Goal: Task Accomplishment & Management: Use online tool/utility

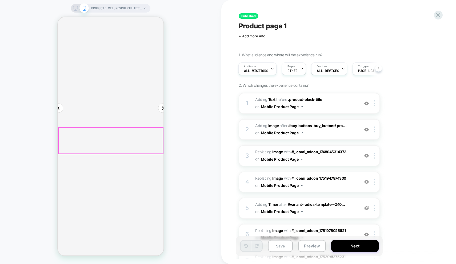
scroll to position [29, 0]
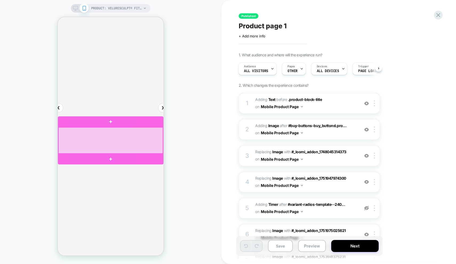
click at [67, 150] on div at bounding box center [110, 140] width 105 height 26
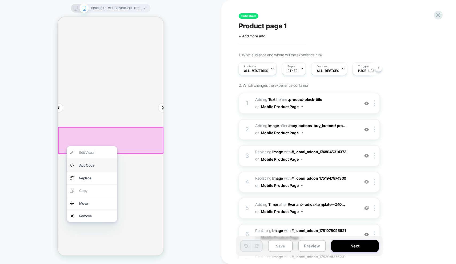
click at [91, 166] on div "Add Code" at bounding box center [96, 165] width 35 height 6
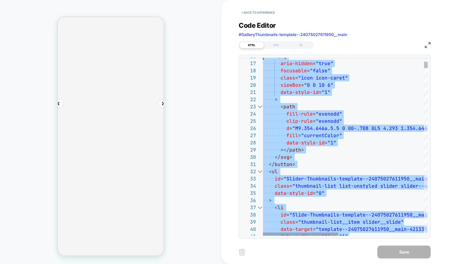
scroll to position [0, 0]
type textarea "**********"
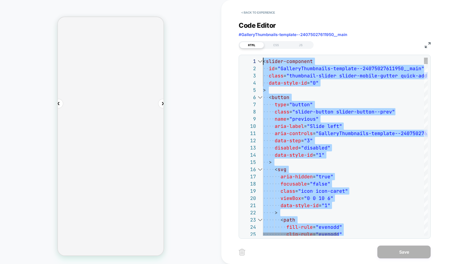
drag, startPoint x: 325, startPoint y: 98, endPoint x: 260, endPoint y: 31, distance: 92.5
click at [256, 13] on button "< Back to experience" at bounding box center [258, 12] width 39 height 9
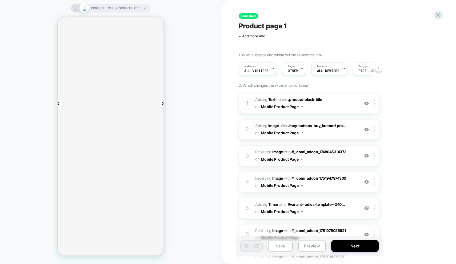
scroll to position [0, 0]
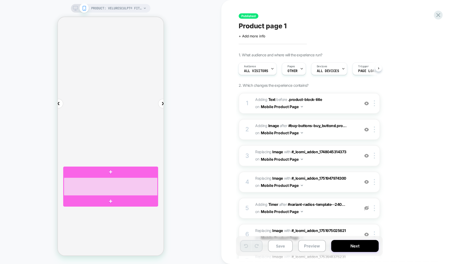
click at [107, 185] on div at bounding box center [111, 186] width 94 height 18
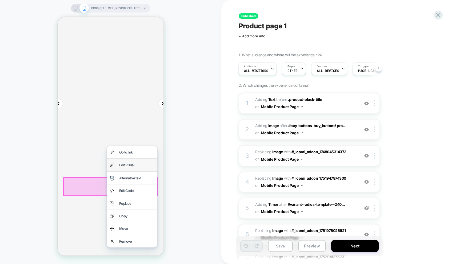
click at [128, 165] on div "Edit Visual" at bounding box center [136, 165] width 35 height 6
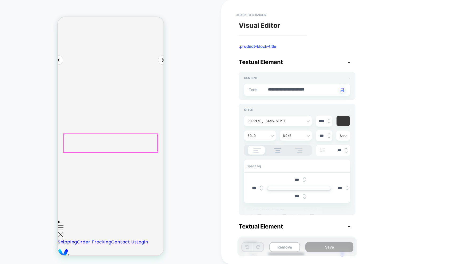
scroll to position [83, 0]
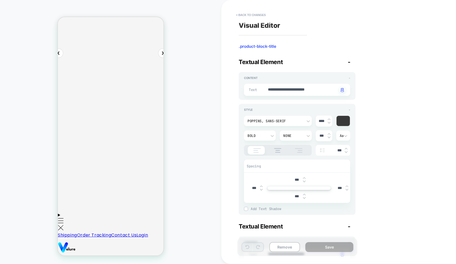
click at [329, 123] on img at bounding box center [329, 123] width 3 height 2
type textarea "*"
type input "****"
click at [329, 123] on img at bounding box center [329, 123] width 3 height 2
type textarea "*"
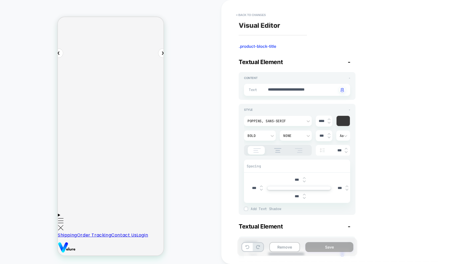
type input "****"
click at [329, 123] on img at bounding box center [329, 123] width 3 height 2
type textarea "*"
type input "****"
click at [329, 123] on img at bounding box center [329, 123] width 3 height 2
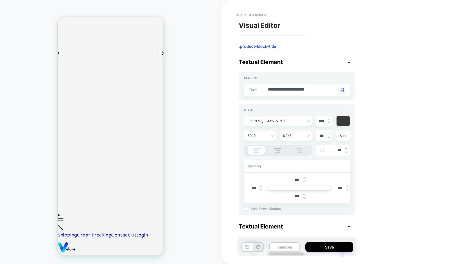
type textarea "*"
type input "****"
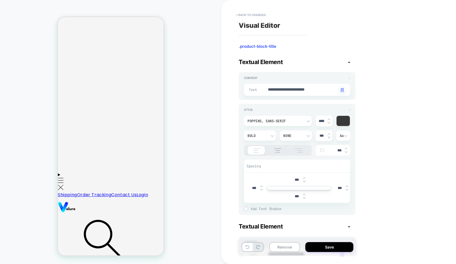
scroll to position [124, 0]
click at [321, 246] on button "Save" at bounding box center [330, 247] width 48 height 10
type textarea "*"
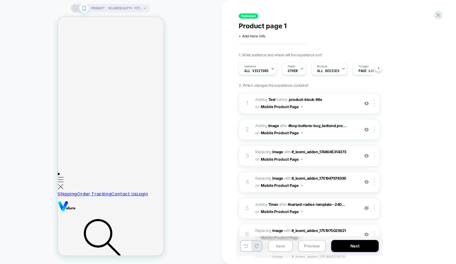
scroll to position [0, 0]
click at [338, 247] on button "Next" at bounding box center [355, 246] width 48 height 12
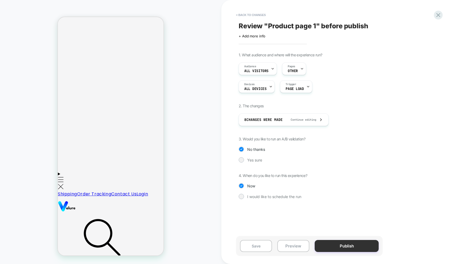
click at [334, 246] on button "Publish" at bounding box center [347, 246] width 64 height 12
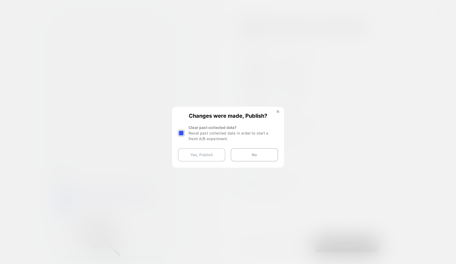
click at [193, 156] on button "Yes, Publish" at bounding box center [202, 154] width 48 height 13
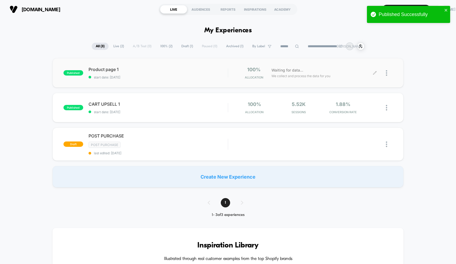
click at [373, 72] on div "Waiting for data... We collect and process the data for you" at bounding box center [322, 73] width 106 height 13
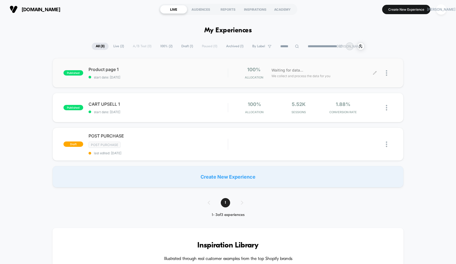
click at [374, 74] on icon at bounding box center [375, 73] width 4 height 4
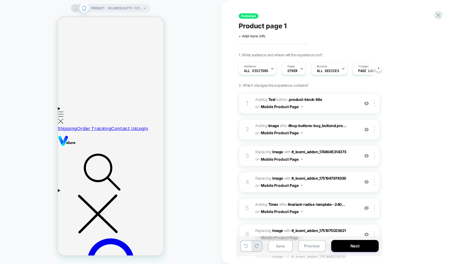
scroll to position [193, 0]
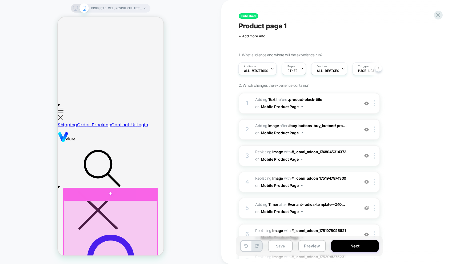
click at [130, 218] on div at bounding box center [111, 229] width 94 height 58
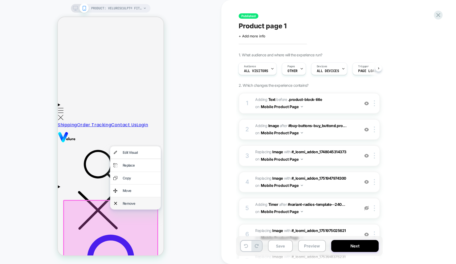
click at [133, 203] on div "Remove" at bounding box center [140, 203] width 35 height 6
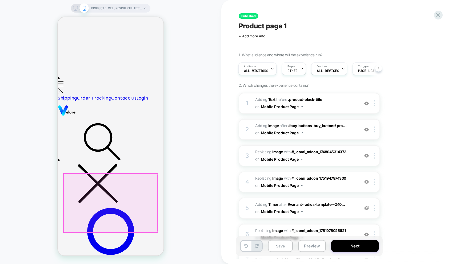
scroll to position [230, 0]
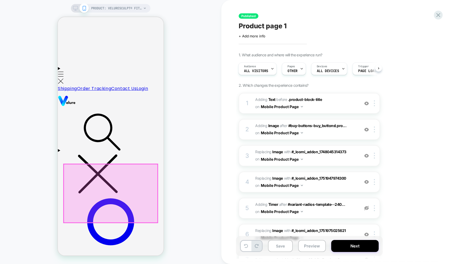
click at [131, 194] on div at bounding box center [111, 193] width 94 height 58
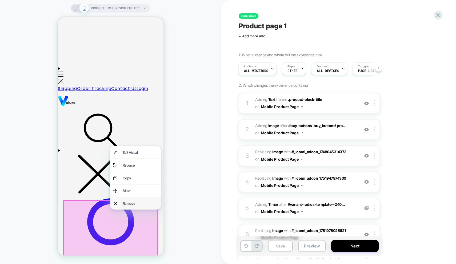
click at [129, 203] on div "Remove" at bounding box center [140, 203] width 35 height 6
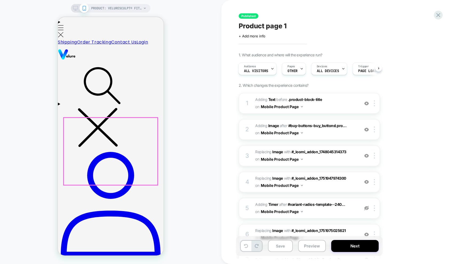
scroll to position [276, 0]
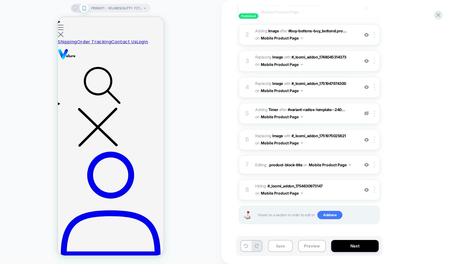
click at [249, 242] on button at bounding box center [246, 246] width 10 height 10
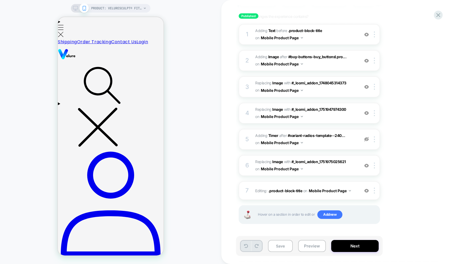
scroll to position [69, 0]
click at [248, 242] on button at bounding box center [246, 246] width 10 height 10
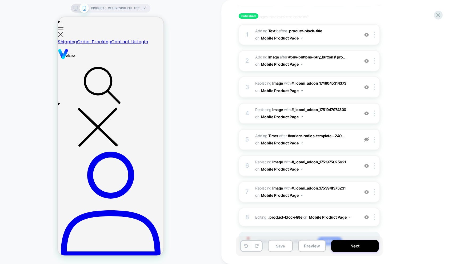
click at [248, 242] on button at bounding box center [246, 246] width 10 height 10
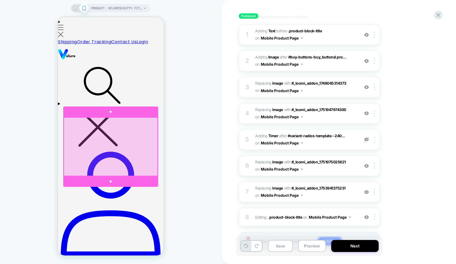
click at [128, 140] on div at bounding box center [111, 146] width 94 height 58
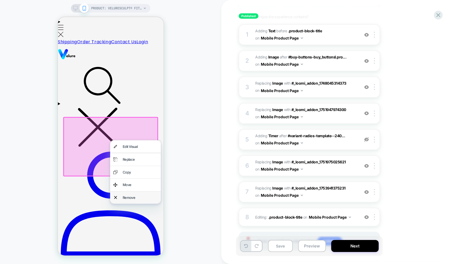
click at [125, 195] on div "Remove" at bounding box center [140, 198] width 35 height 6
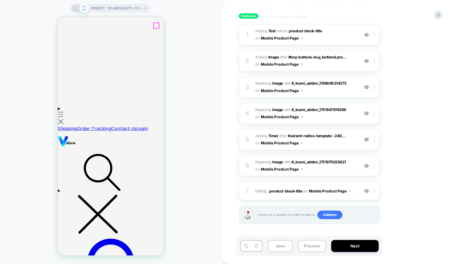
click at [248, 245] on icon at bounding box center [246, 246] width 4 height 4
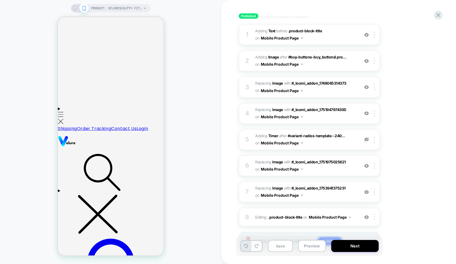
click at [256, 244] on button at bounding box center [257, 246] width 10 height 10
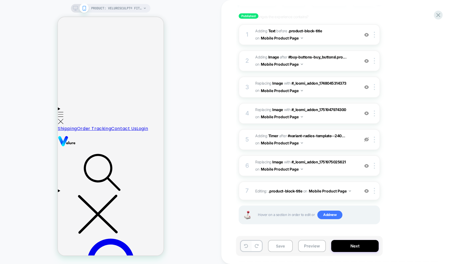
click at [248, 244] on icon at bounding box center [246, 246] width 4 height 4
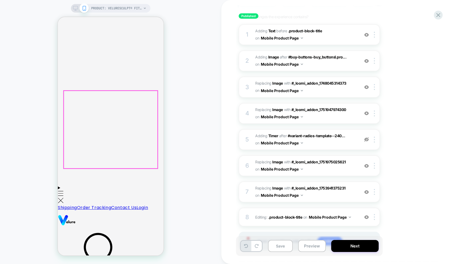
scroll to position [248, 0]
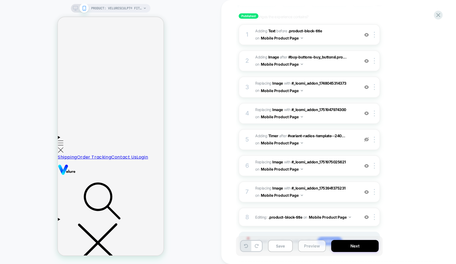
click at [310, 244] on button "Preview" at bounding box center [312, 246] width 28 height 12
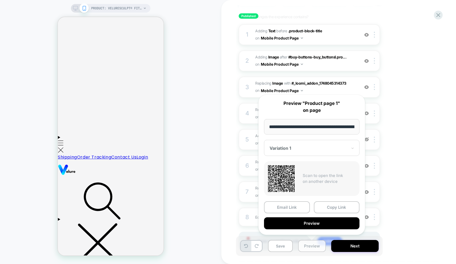
scroll to position [0, 90]
click at [203, 205] on div "PRODUCT: VelureSculpt® Fitness Plate PRODUCT: VelureSculpt® Fitness Plate" at bounding box center [111, 131] width 222 height 253
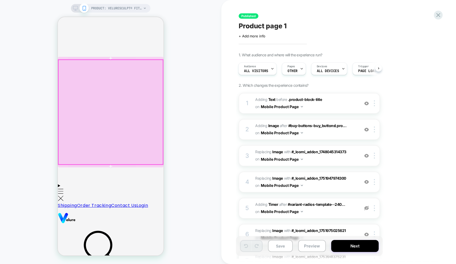
scroll to position [238, 0]
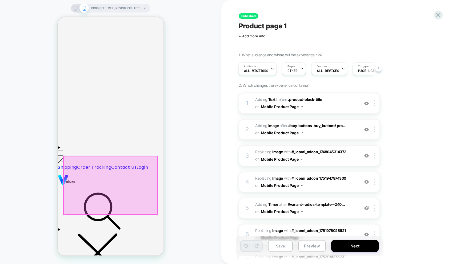
click at [119, 177] on div at bounding box center [111, 185] width 94 height 58
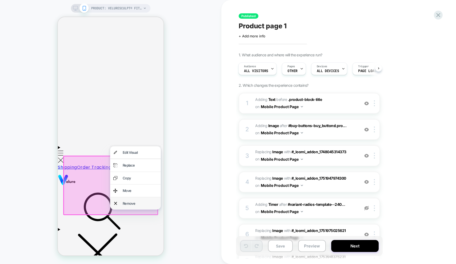
click at [124, 203] on div "Remove" at bounding box center [140, 203] width 35 height 6
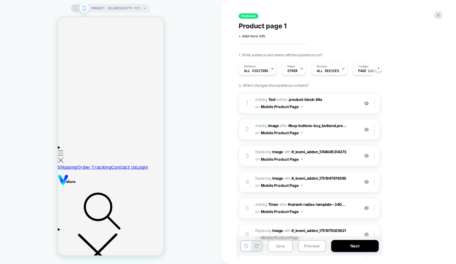
click at [250, 246] on button at bounding box center [246, 246] width 10 height 10
click at [257, 246] on icon at bounding box center [257, 246] width 4 height 4
click at [248, 245] on icon at bounding box center [246, 246] width 4 height 4
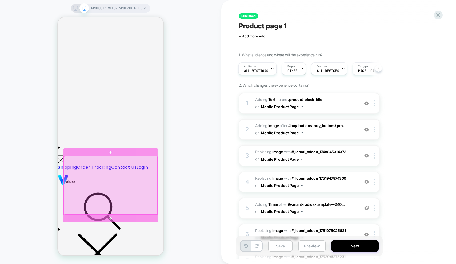
click at [121, 187] on div at bounding box center [111, 185] width 94 height 58
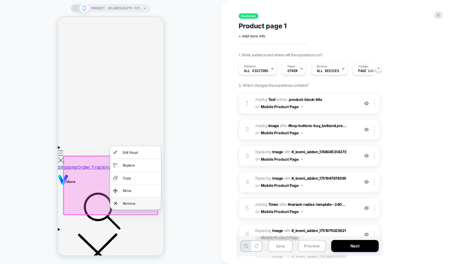
click at [130, 203] on div "Remove" at bounding box center [140, 203] width 35 height 6
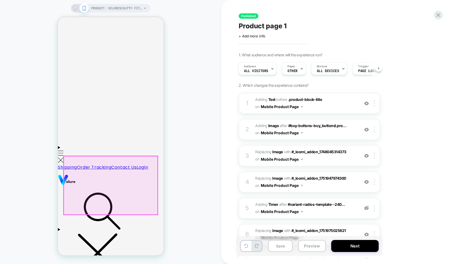
click at [124, 187] on div at bounding box center [111, 185] width 94 height 58
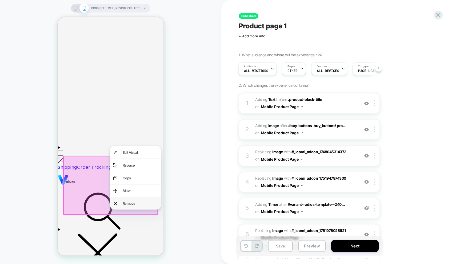
click at [129, 201] on div "Remove" at bounding box center [140, 203] width 35 height 6
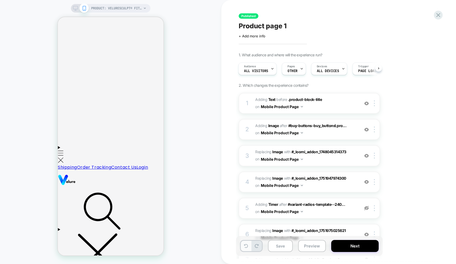
click at [246, 247] on icon at bounding box center [246, 246] width 4 height 4
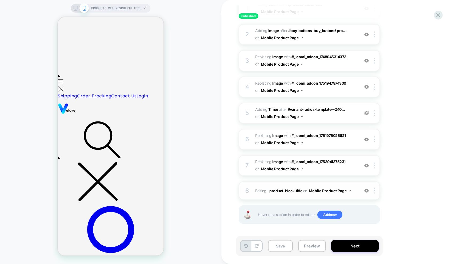
scroll to position [95, 0]
click at [366, 165] on img at bounding box center [367, 166] width 5 height 5
click at [367, 166] on img at bounding box center [367, 166] width 5 height 5
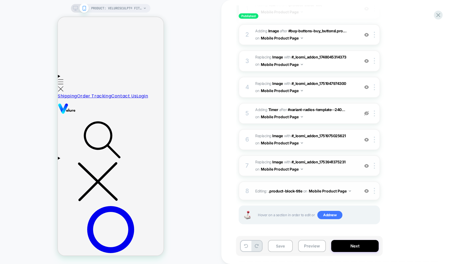
click at [366, 189] on img at bounding box center [367, 191] width 5 height 5
click at [366, 112] on img at bounding box center [367, 113] width 5 height 5
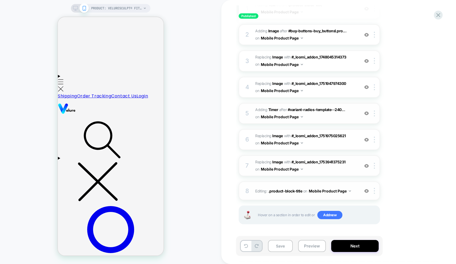
click at [366, 112] on img at bounding box center [367, 113] width 5 height 5
click at [367, 113] on img at bounding box center [367, 113] width 5 height 5
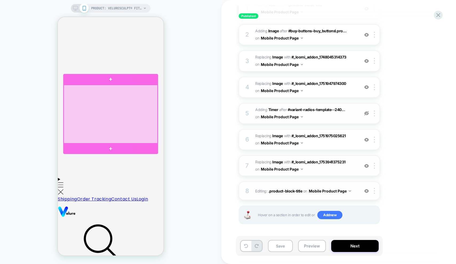
scroll to position [288, 0]
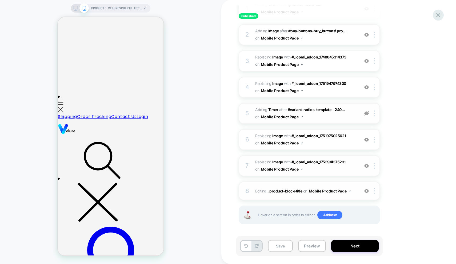
click at [440, 16] on icon at bounding box center [439, 15] width 4 height 4
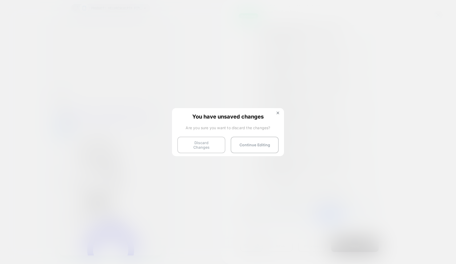
click at [216, 142] on button "Discard Changes" at bounding box center [201, 145] width 48 height 17
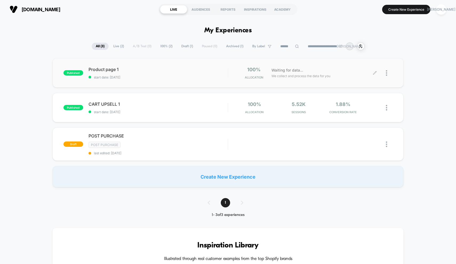
click at [374, 72] on icon at bounding box center [375, 73] width 4 height 4
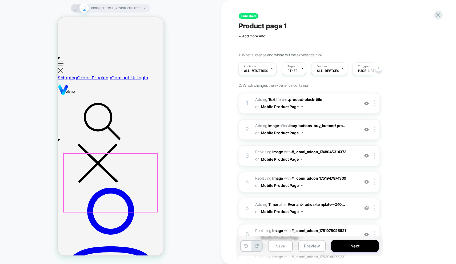
scroll to position [239, 0]
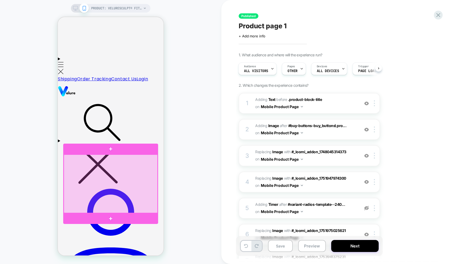
click at [126, 177] on div at bounding box center [111, 184] width 94 height 58
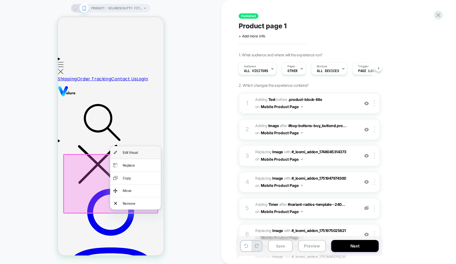
click at [132, 154] on div "Edit Visual" at bounding box center [140, 152] width 35 height 6
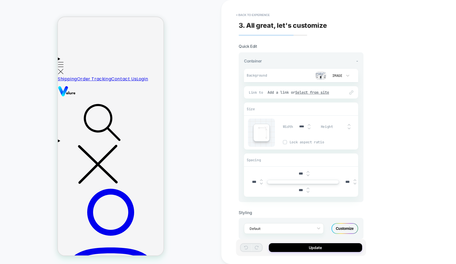
scroll to position [257, 0]
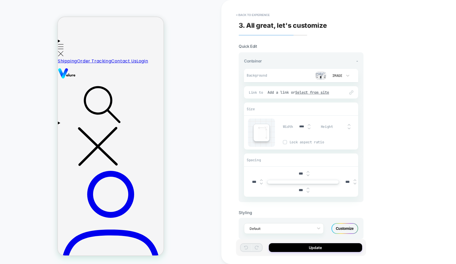
click at [320, 77] on img at bounding box center [321, 76] width 11 height 8
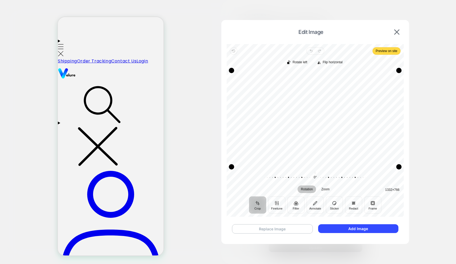
click at [288, 228] on button "Replace Image" at bounding box center [272, 228] width 81 height 9
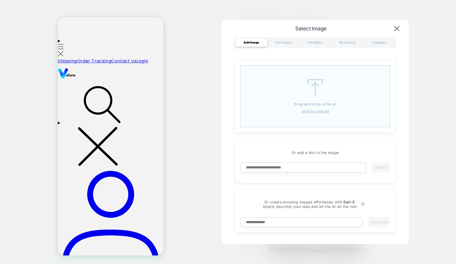
click at [311, 110] on u "click to upload" at bounding box center [316, 111] width 28 height 5
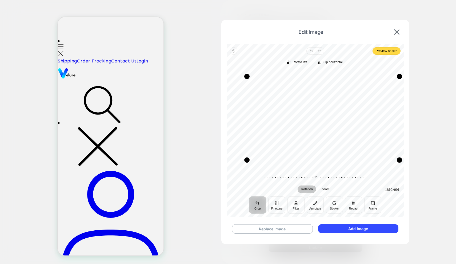
drag, startPoint x: 231, startPoint y: 160, endPoint x: 247, endPoint y: 159, distance: 16.0
click at [247, 159] on div "Drag corner bl" at bounding box center [246, 159] width 5 height 5
drag, startPoint x: 400, startPoint y: 159, endPoint x: 394, endPoint y: 156, distance: 6.5
click at [394, 156] on div "Drag corner br" at bounding box center [394, 156] width 5 height 5
click at [343, 226] on button "Add Image" at bounding box center [358, 228] width 80 height 9
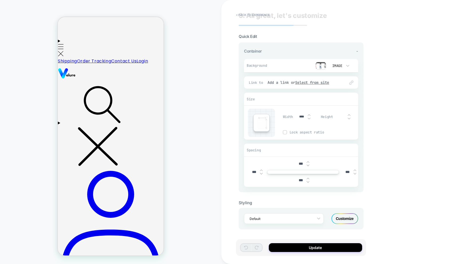
scroll to position [10, 0]
click at [291, 248] on button "Update" at bounding box center [315, 247] width 93 height 9
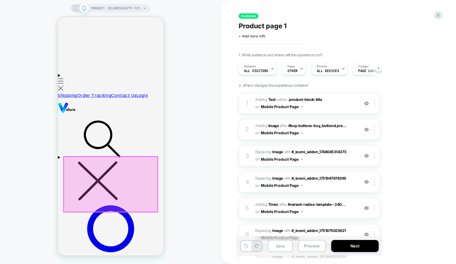
scroll to position [215, 0]
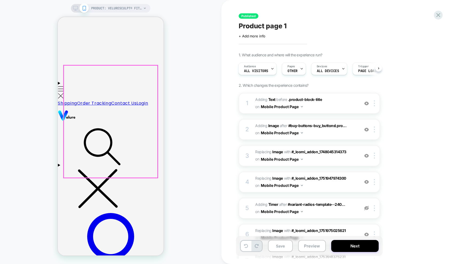
drag, startPoint x: 128, startPoint y: 218, endPoint x: 125, endPoint y: 158, distance: 60.4
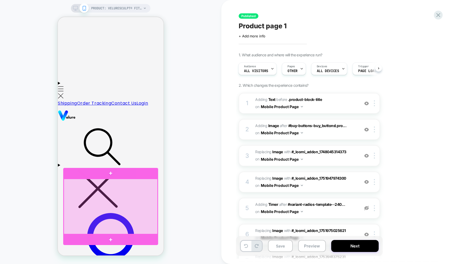
click at [128, 203] on div at bounding box center [111, 206] width 94 height 55
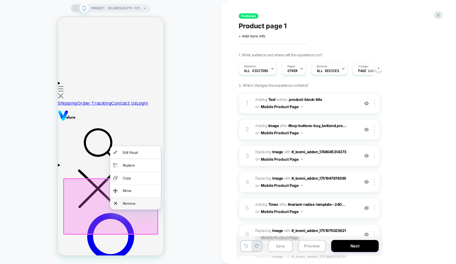
click at [152, 203] on div "Remove" at bounding box center [140, 203] width 35 height 6
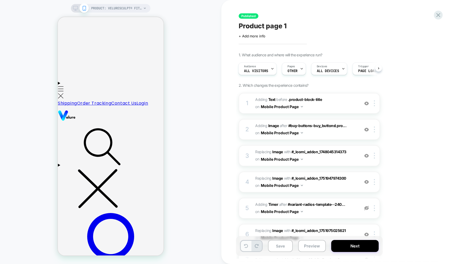
click at [247, 246] on icon at bounding box center [246, 246] width 4 height 4
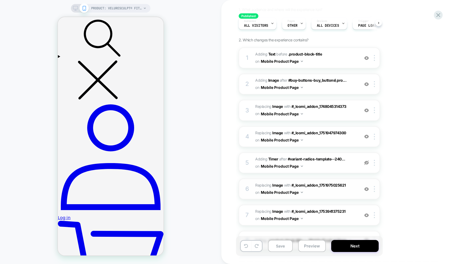
scroll to position [42, 0]
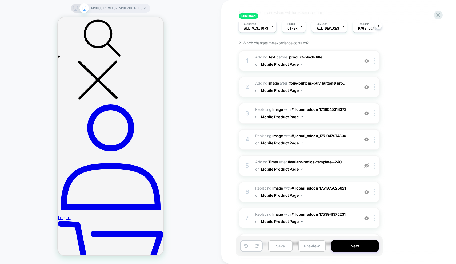
click at [365, 86] on img at bounding box center [367, 87] width 5 height 5
click at [367, 87] on img at bounding box center [367, 87] width 5 height 5
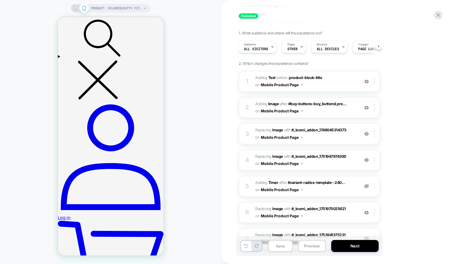
scroll to position [21, 0]
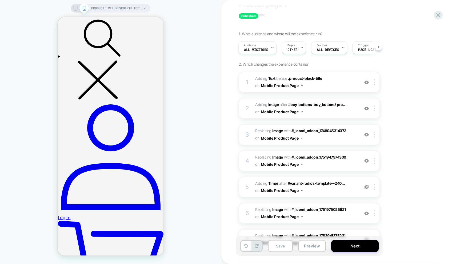
click at [367, 108] on img at bounding box center [367, 108] width 5 height 5
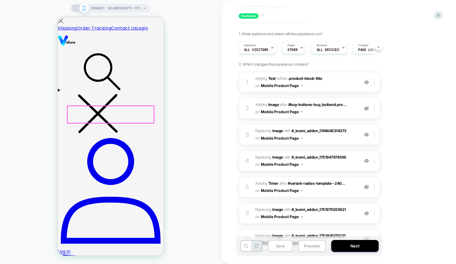
scroll to position [286, 0]
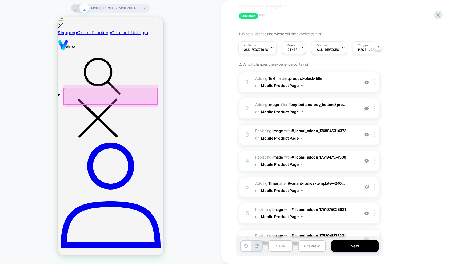
click at [158, 94] on div at bounding box center [110, 97] width 95 height 18
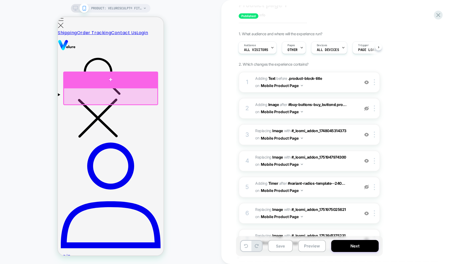
click at [144, 83] on div at bounding box center [110, 80] width 95 height 16
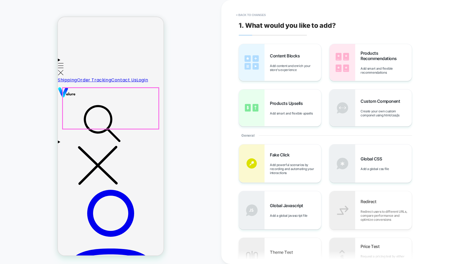
scroll to position [238, 0]
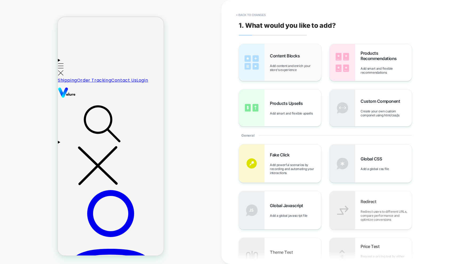
click at [268, 59] on div "Content Blocks Add content and enrich your store's experience" at bounding box center [280, 62] width 82 height 37
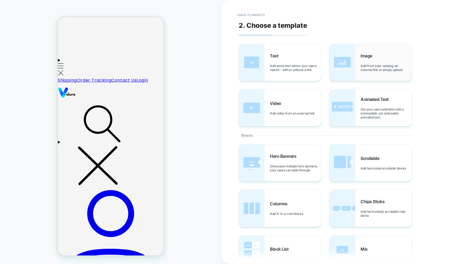
scroll to position [255, 0]
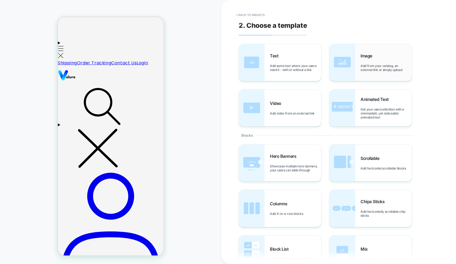
click at [364, 65] on span "Add from your catalog, an external link or simply upload" at bounding box center [386, 68] width 51 height 8
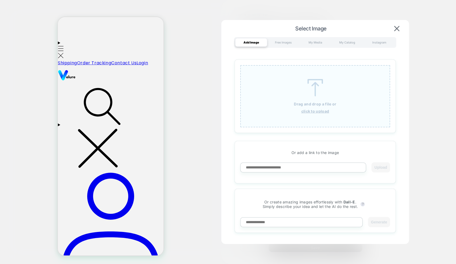
click at [317, 112] on u "click to upload" at bounding box center [316, 111] width 28 height 5
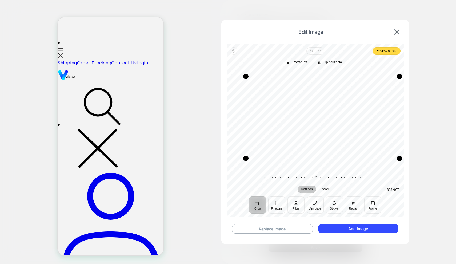
drag, startPoint x: 229, startPoint y: 161, endPoint x: 244, endPoint y: 158, distance: 15.1
click at [244, 158] on div "Drag corner bl" at bounding box center [245, 158] width 5 height 5
drag, startPoint x: 399, startPoint y: 157, endPoint x: 395, endPoint y: 155, distance: 4.9
click at [395, 155] on div "Drag corner br" at bounding box center [395, 155] width 5 height 5
click at [395, 78] on div "Drag corner tr" at bounding box center [394, 76] width 5 height 5
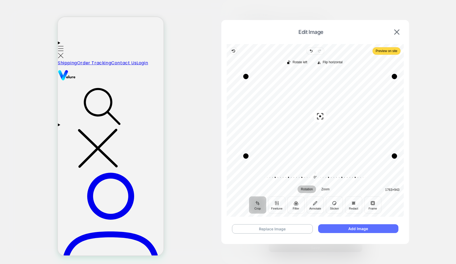
click at [348, 231] on button "Add Image" at bounding box center [358, 228] width 80 height 9
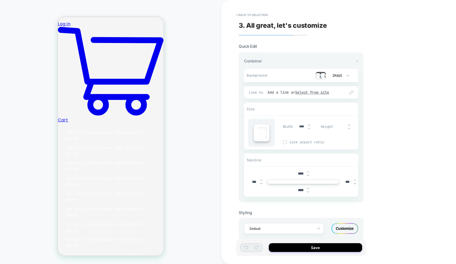
scroll to position [518, 0]
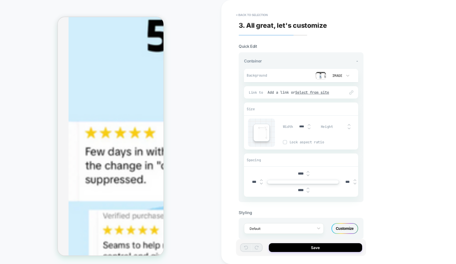
select select "******"
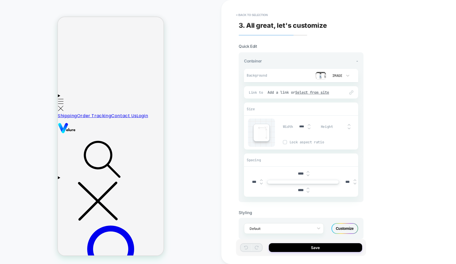
scroll to position [222, 0]
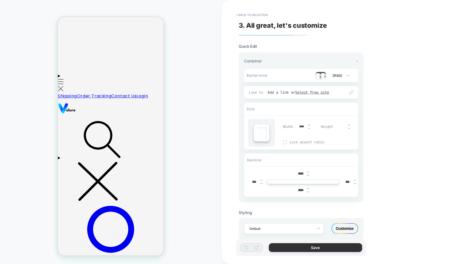
click at [317, 248] on button "Save" at bounding box center [315, 247] width 93 height 9
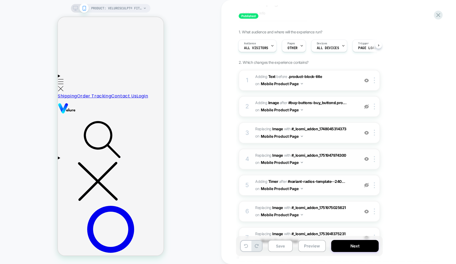
scroll to position [27, 0]
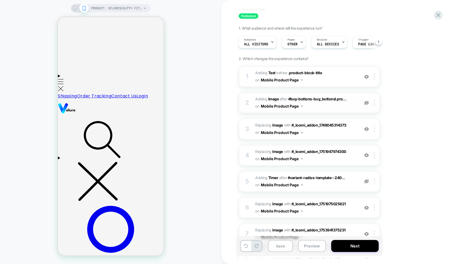
click at [366, 103] on img at bounding box center [367, 103] width 5 height 5
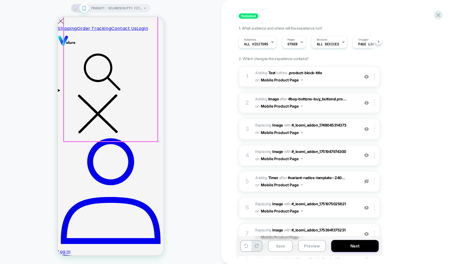
scroll to position [290, 0]
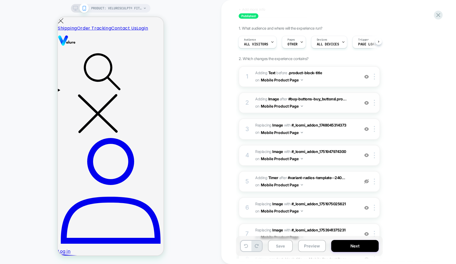
click at [367, 104] on img at bounding box center [367, 103] width 5 height 5
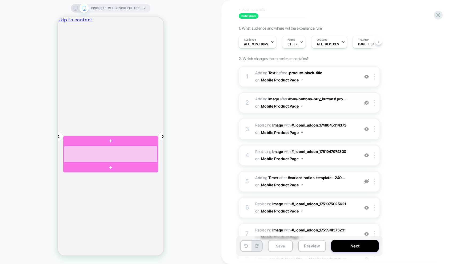
scroll to position [0, 0]
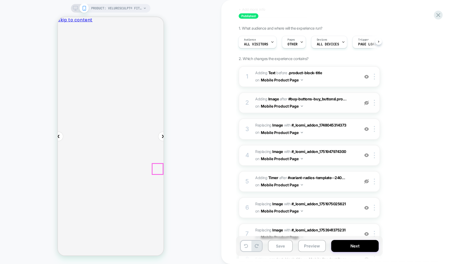
click at [345, 246] on button "Next" at bounding box center [355, 246] width 48 height 12
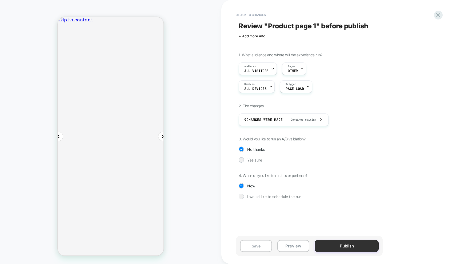
click at [344, 244] on button "Publish" at bounding box center [347, 246] width 64 height 12
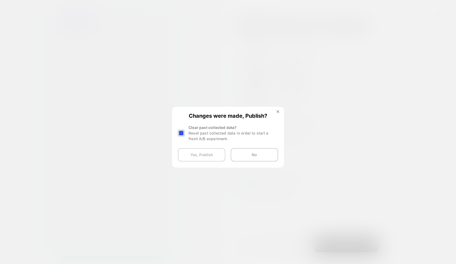
click at [210, 155] on button "Yes, Publish" at bounding box center [202, 154] width 48 height 13
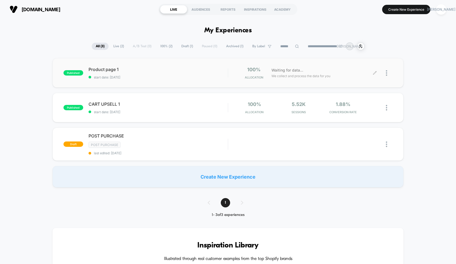
click at [376, 73] on icon at bounding box center [374, 72] width 3 height 3
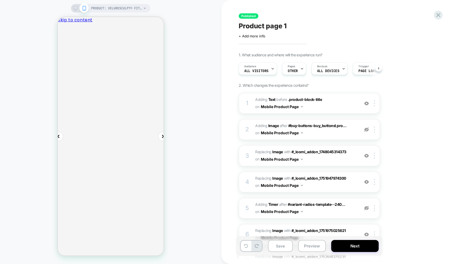
scroll to position [0, 0]
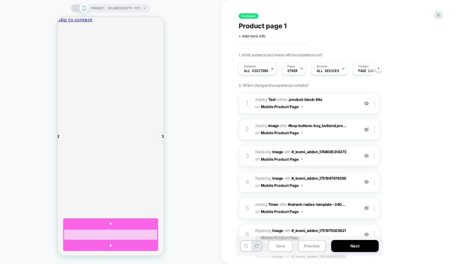
click at [113, 235] on div at bounding box center [111, 234] width 94 height 11
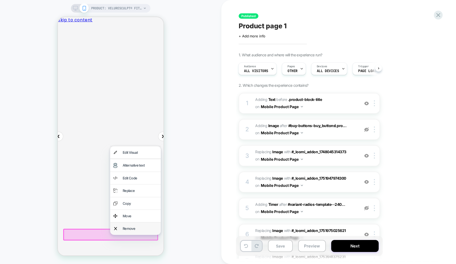
click at [128, 228] on div "Remove" at bounding box center [140, 229] width 35 height 6
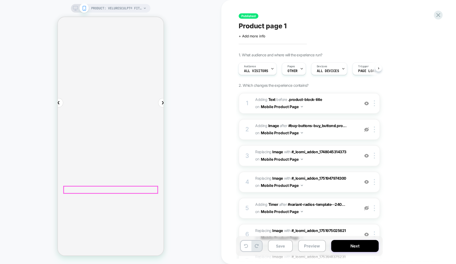
scroll to position [35, 0]
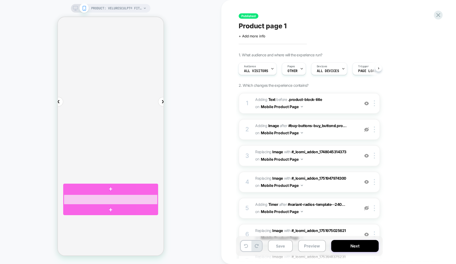
click at [131, 196] on div at bounding box center [111, 200] width 94 height 10
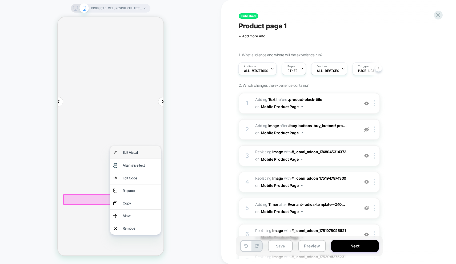
click at [140, 154] on div "Edit Visual" at bounding box center [140, 152] width 35 height 6
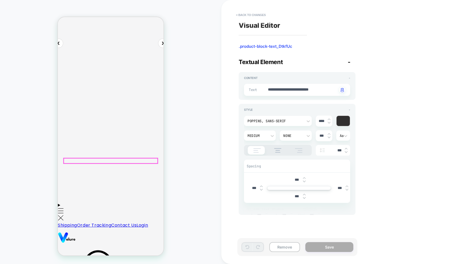
scroll to position [98, 0]
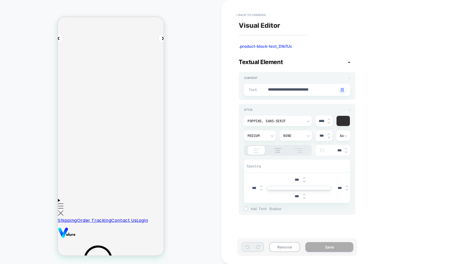
click at [304, 183] on img at bounding box center [304, 181] width 3 height 2
type textarea "*"
type input "****"
click at [304, 183] on img at bounding box center [304, 181] width 3 height 2
type textarea "*"
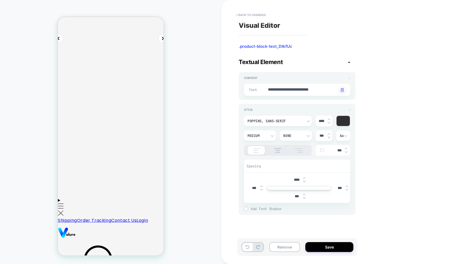
type input "****"
click at [304, 183] on img at bounding box center [304, 181] width 3 height 2
type textarea "*"
type input "****"
click at [304, 183] on img at bounding box center [304, 181] width 3 height 2
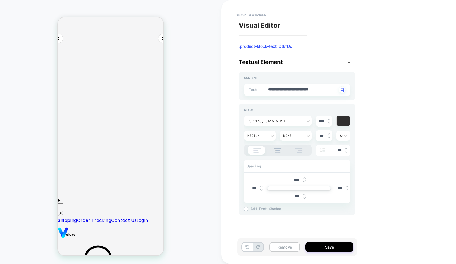
type textarea "*"
type input "****"
click at [304, 183] on img at bounding box center [304, 181] width 3 height 2
type textarea "*"
type input "****"
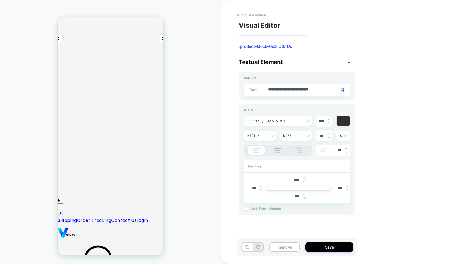
click at [304, 183] on img at bounding box center [304, 181] width 3 height 2
type textarea "*"
type input "****"
click at [304, 183] on img at bounding box center [304, 181] width 3 height 2
type textarea "*"
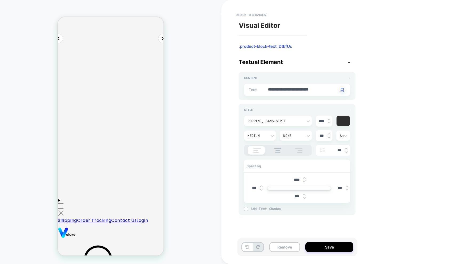
type input "****"
click at [304, 183] on img at bounding box center [304, 181] width 3 height 2
type textarea "*"
type input "****"
click at [304, 183] on img at bounding box center [304, 181] width 3 height 2
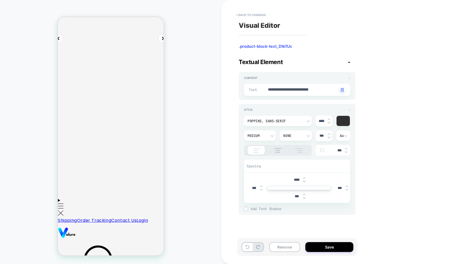
type textarea "*"
type input "****"
click at [304, 183] on img at bounding box center [304, 181] width 3 height 2
type textarea "*"
type input "*****"
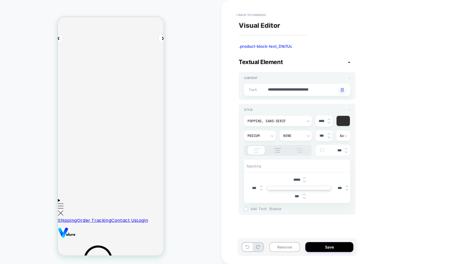
click at [304, 183] on img at bounding box center [304, 181] width 3 height 2
type textarea "*"
type input "*****"
click at [304, 183] on img at bounding box center [304, 181] width 3 height 2
type textarea "*"
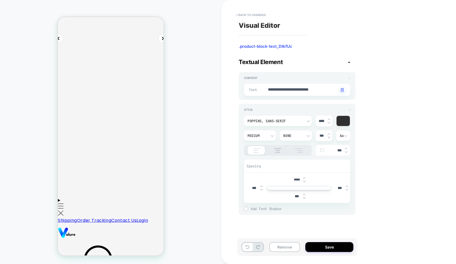
type input "*****"
click at [304, 183] on img at bounding box center [304, 181] width 3 height 2
type textarea "*"
type input "*****"
click at [304, 183] on img at bounding box center [304, 181] width 3 height 2
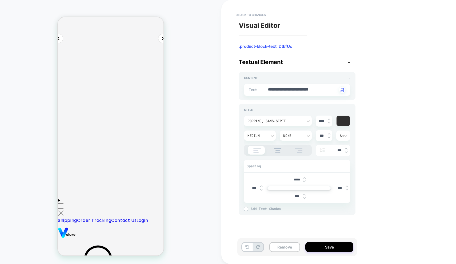
type textarea "*"
type input "*****"
click at [304, 183] on img at bounding box center [304, 181] width 3 height 2
type textarea "*"
type input "*****"
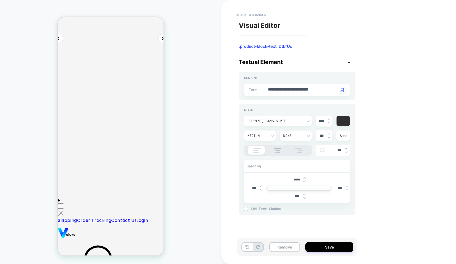
type textarea "*"
click at [251, 17] on button "< Back to changes" at bounding box center [251, 15] width 35 height 9
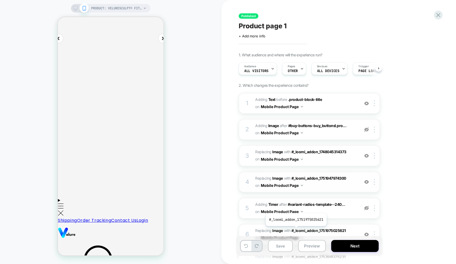
scroll to position [0, 0]
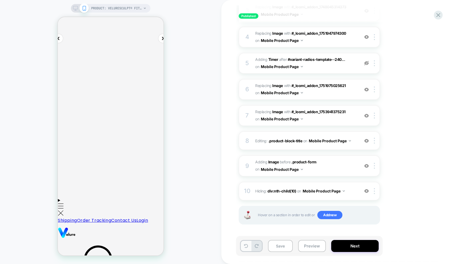
click at [247, 247] on icon at bounding box center [246, 246] width 4 height 4
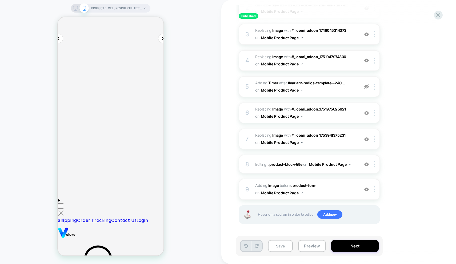
scroll to position [121, 0]
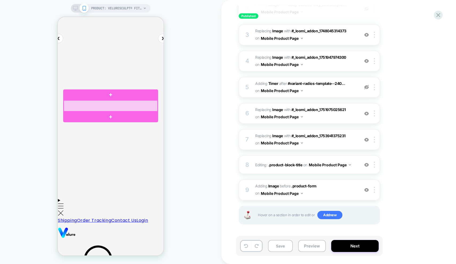
click at [149, 108] on div at bounding box center [111, 105] width 94 height 11
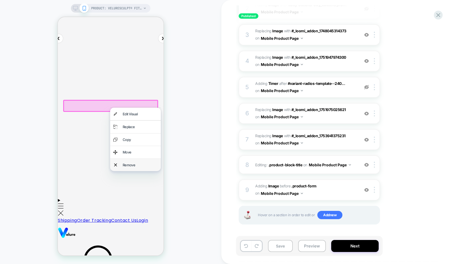
click at [135, 165] on div "Remove" at bounding box center [140, 165] width 35 height 6
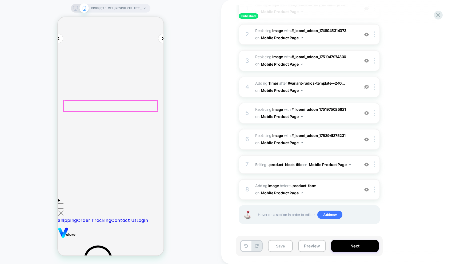
scroll to position [95, 0]
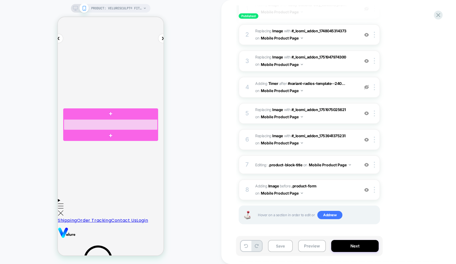
click at [117, 128] on div at bounding box center [111, 124] width 94 height 11
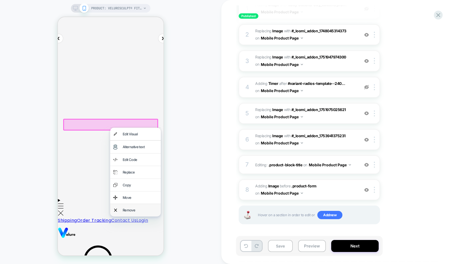
click at [132, 211] on div "Remove" at bounding box center [140, 210] width 35 height 6
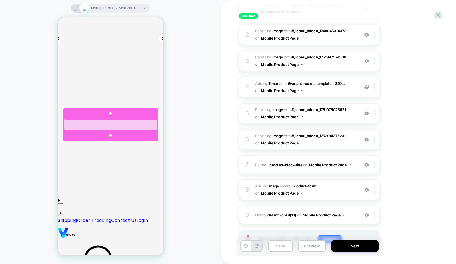
click at [109, 125] on div at bounding box center [111, 124] width 94 height 11
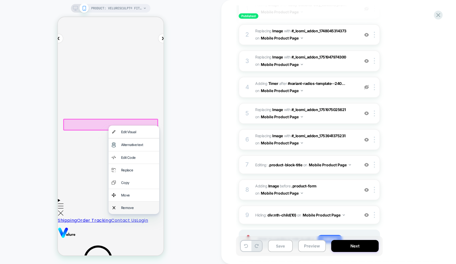
click at [126, 204] on div "Remove" at bounding box center [134, 207] width 51 height 12
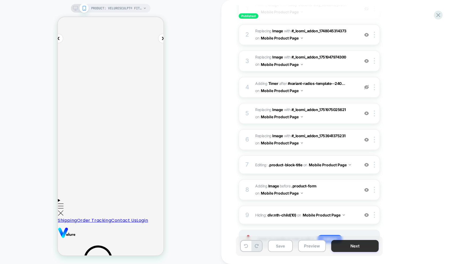
click at [353, 248] on button "Next" at bounding box center [355, 246] width 48 height 12
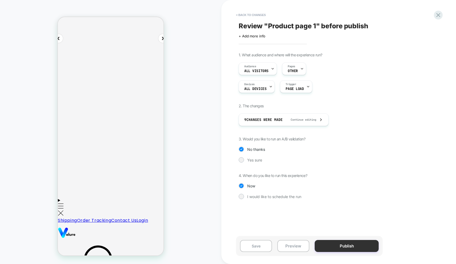
click at [346, 246] on button "Publish" at bounding box center [347, 246] width 64 height 12
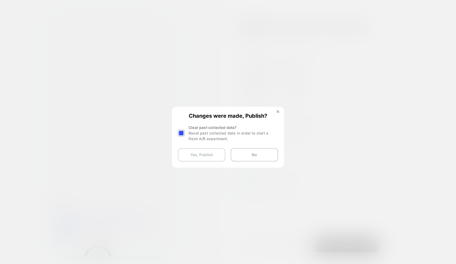
click at [212, 155] on button "Yes, Publish" at bounding box center [202, 154] width 48 height 13
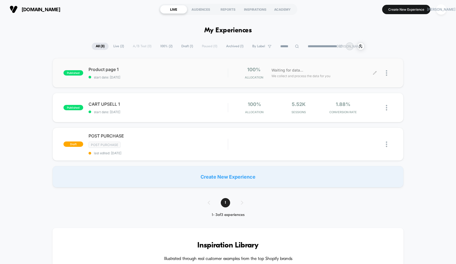
click at [375, 72] on icon at bounding box center [375, 73] width 4 height 4
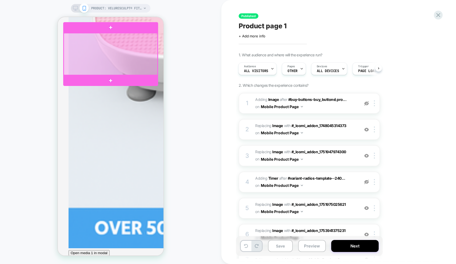
scroll to position [1187, 0]
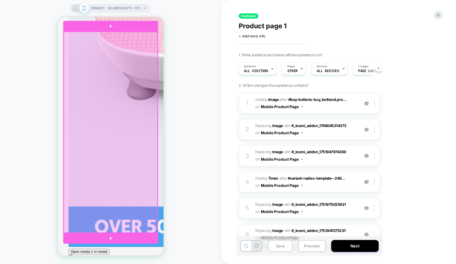
click at [91, 97] on div at bounding box center [111, 132] width 94 height 201
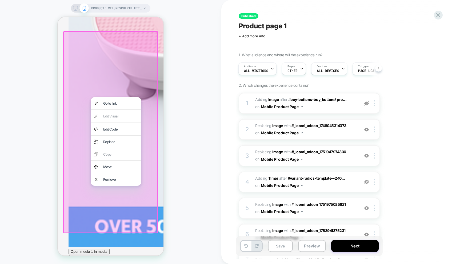
click at [78, 81] on div at bounding box center [110, 132] width 95 height 202
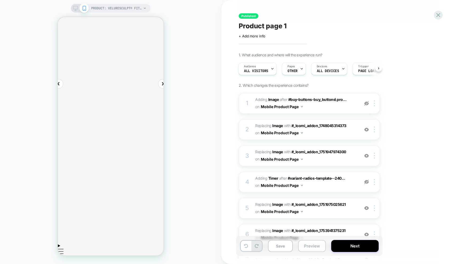
scroll to position [54, 0]
click at [344, 248] on button "Next" at bounding box center [355, 246] width 48 height 12
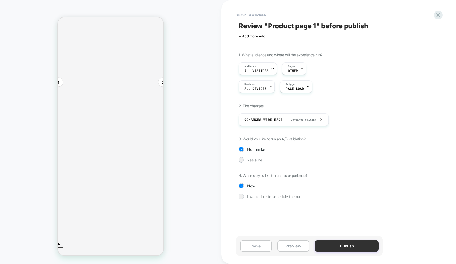
click at [353, 247] on button "Publish" at bounding box center [347, 246] width 64 height 12
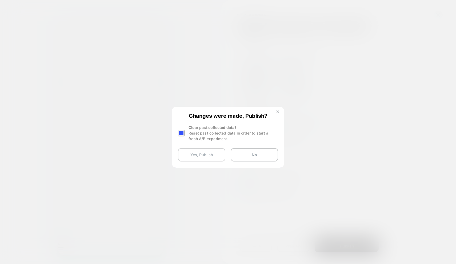
click at [208, 159] on button "Yes, Publish" at bounding box center [202, 154] width 48 height 13
